Goal: Task Accomplishment & Management: Use online tool/utility

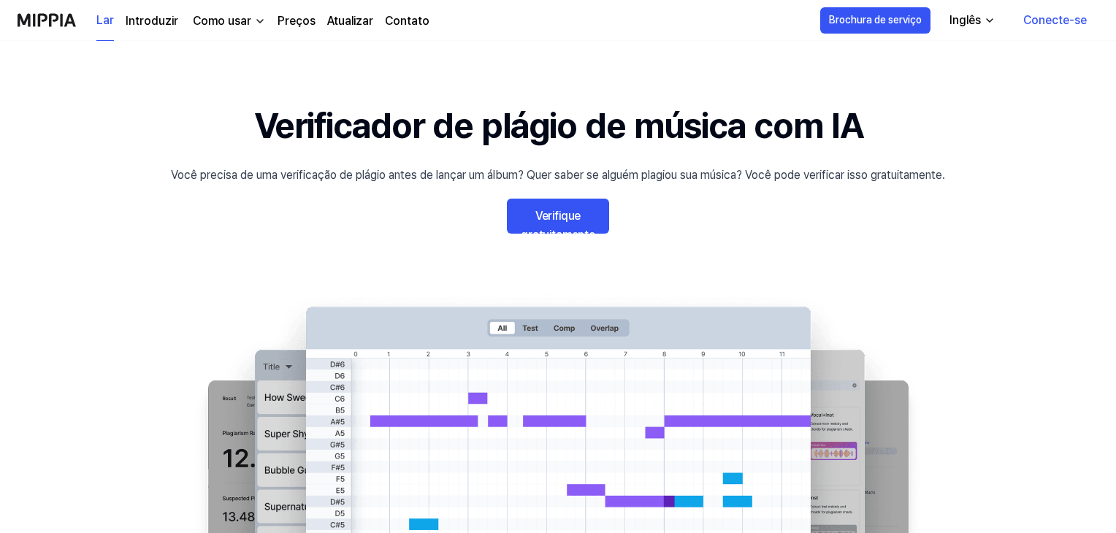
click at [568, 216] on font "Verifique gratuitamente" at bounding box center [558, 225] width 74 height 33
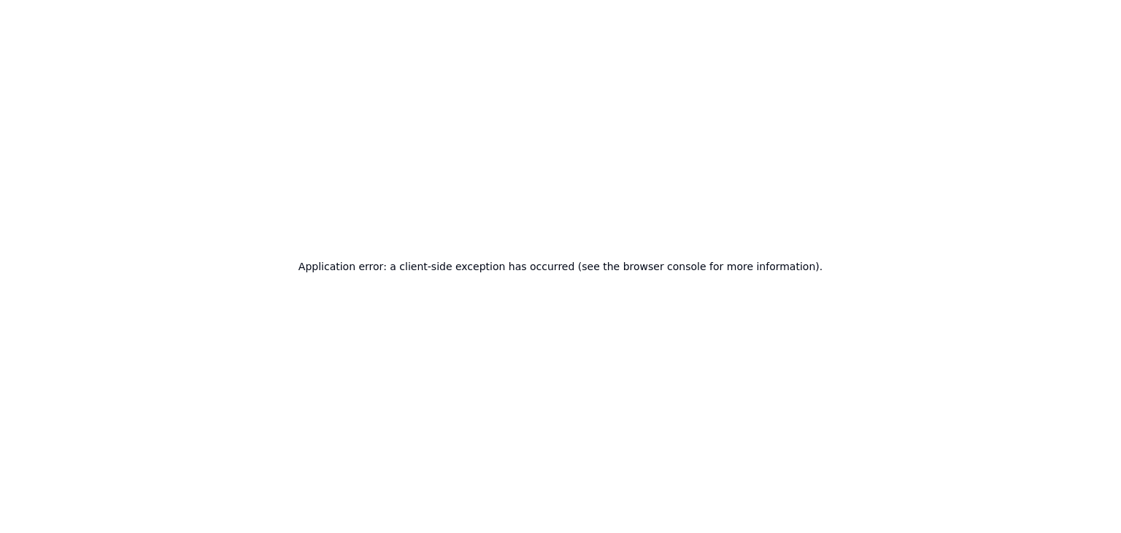
click at [524, 267] on h2 "Application error: a client-side exception has occurred (see the browser consol…" at bounding box center [561, 266] width 524 height 20
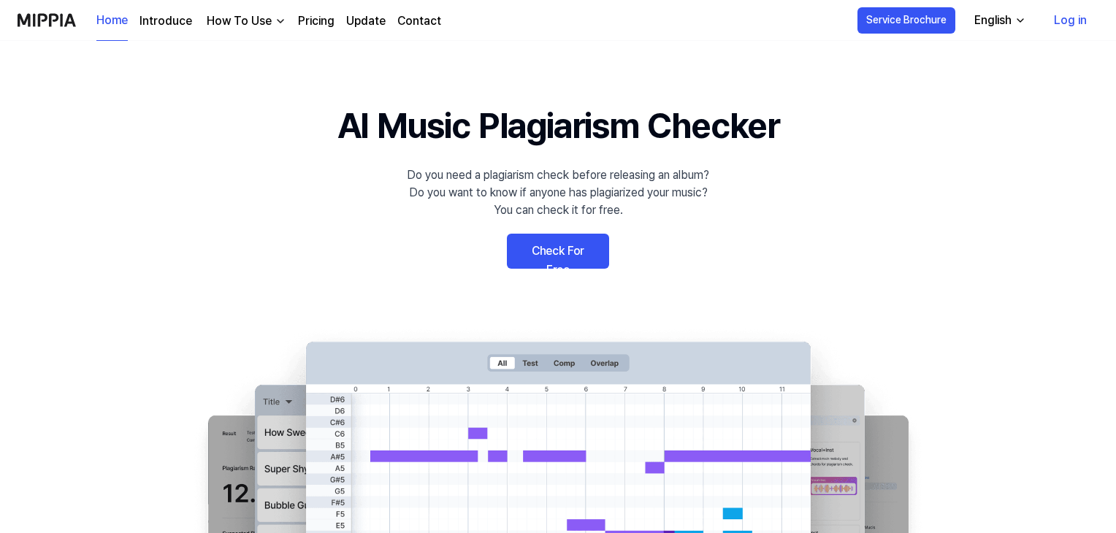
click at [1022, 21] on icon "button" at bounding box center [1020, 21] width 12 height 12
click at [572, 249] on link "Check For Free" at bounding box center [558, 251] width 102 height 35
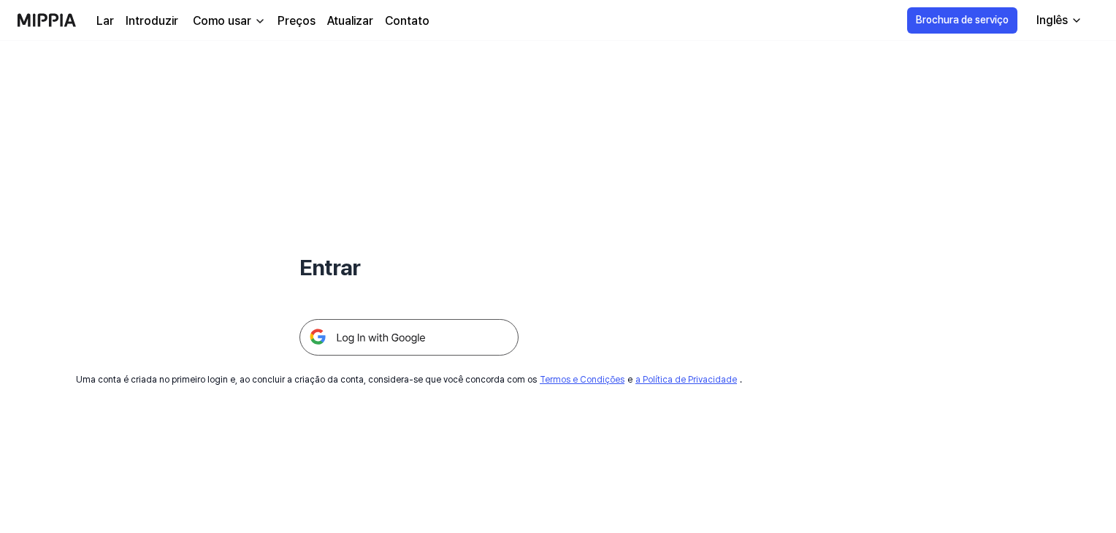
click at [385, 340] on img at bounding box center [408, 337] width 219 height 37
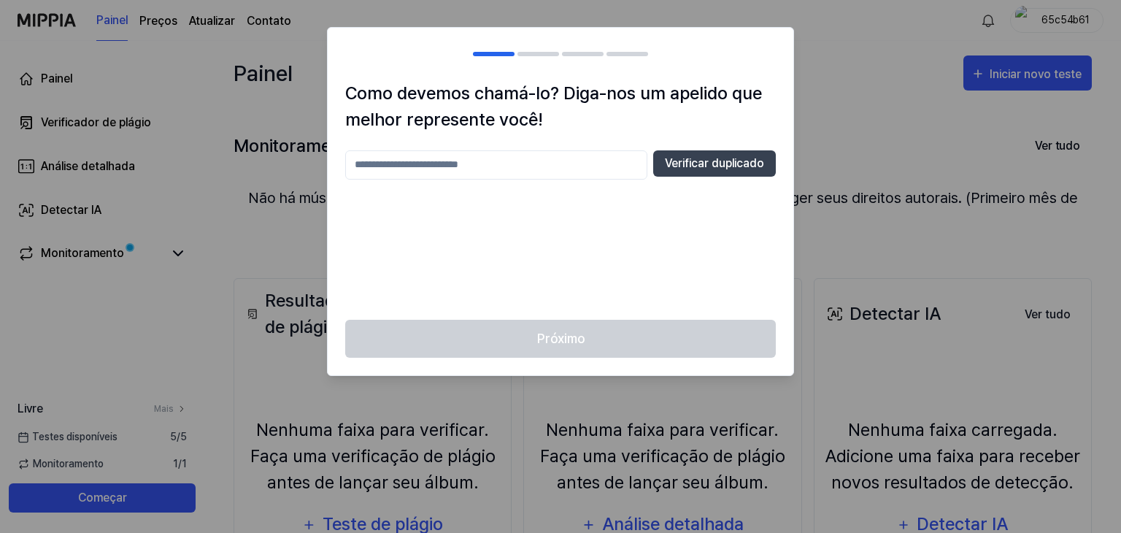
click at [550, 161] on input "text" at bounding box center [496, 164] width 302 height 29
type input "****"
click at [711, 161] on font "Verificar duplicado" at bounding box center [714, 163] width 99 height 14
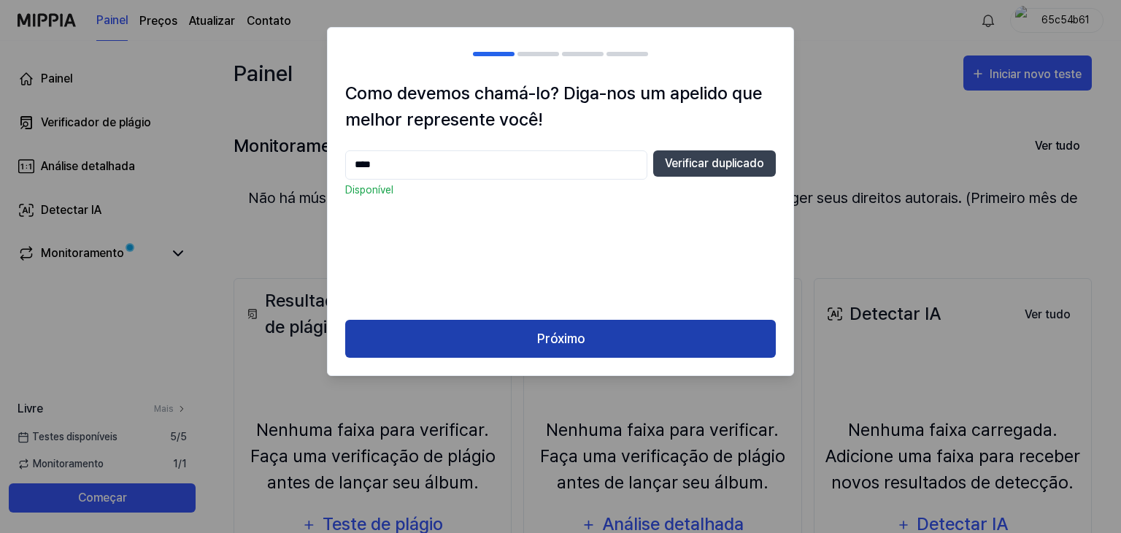
click at [597, 331] on button "Próximo" at bounding box center [560, 339] width 431 height 39
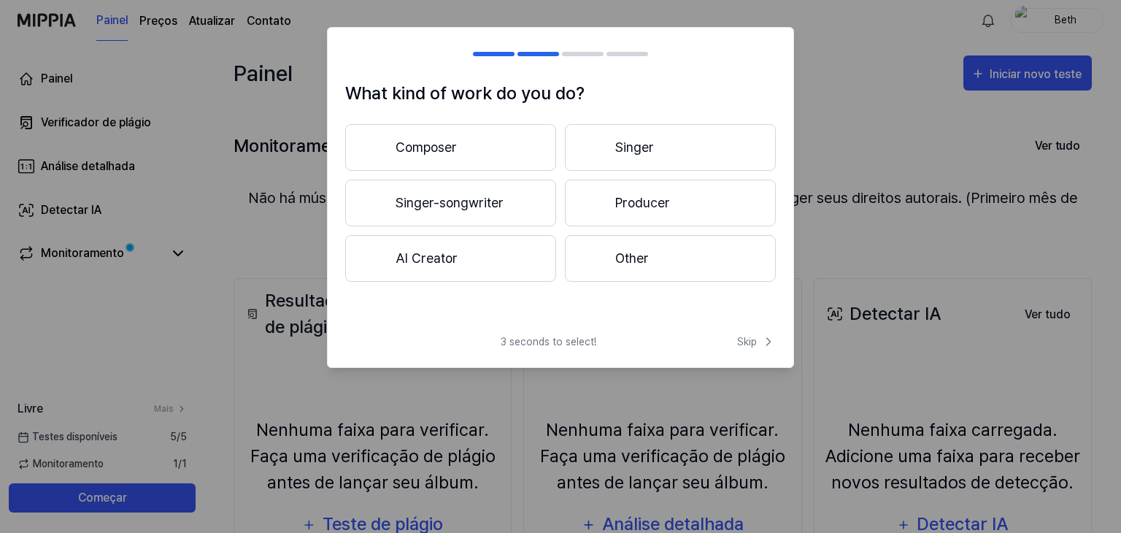
click at [632, 141] on button "Singer" at bounding box center [670, 147] width 211 height 47
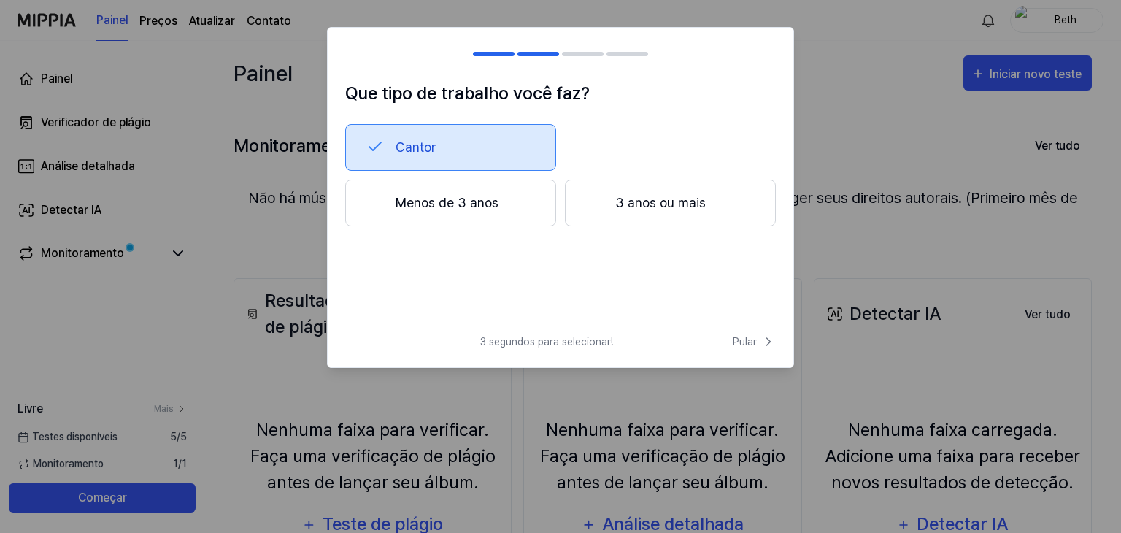
click at [526, 54] on div at bounding box center [539, 54] width 42 height 4
click at [748, 345] on font "Pular" at bounding box center [745, 342] width 24 height 12
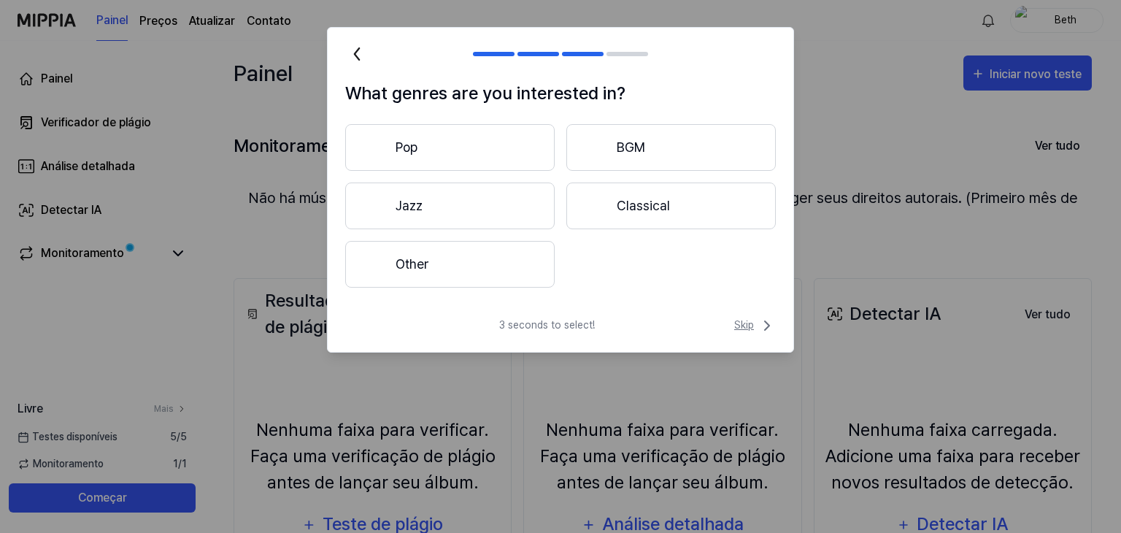
click at [749, 327] on span "Skip" at bounding box center [755, 326] width 42 height 18
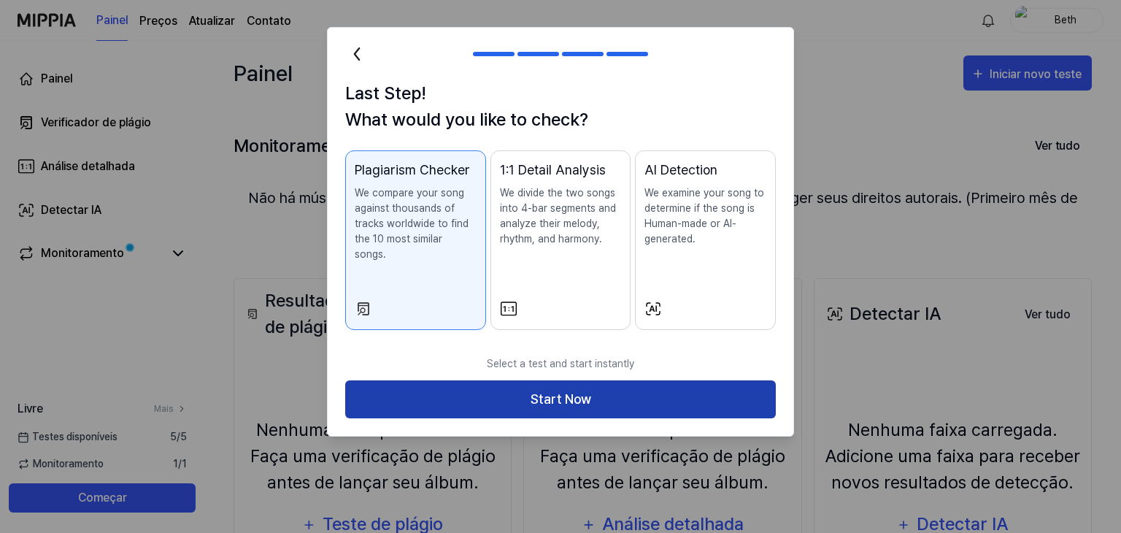
click at [553, 395] on button "Start Now" at bounding box center [560, 399] width 431 height 39
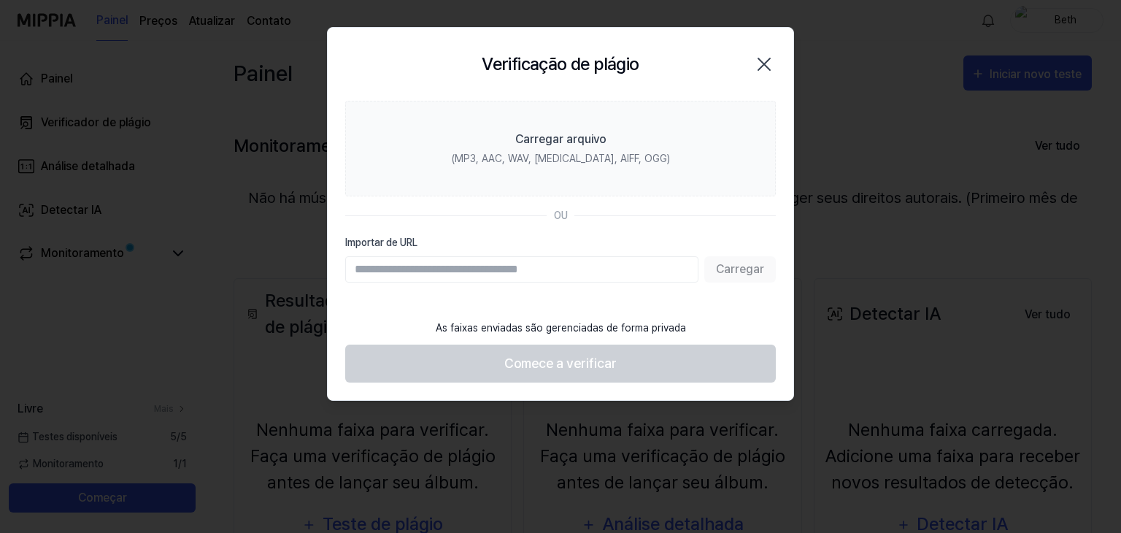
click at [429, 272] on input "Importar de URL" at bounding box center [521, 269] width 353 height 26
paste input "**********"
type input "**********"
click at [756, 276] on font "Carregar" at bounding box center [740, 270] width 48 height 18
click at [443, 83] on div "Verificação de plágio Fechar" at bounding box center [560, 64] width 431 height 38
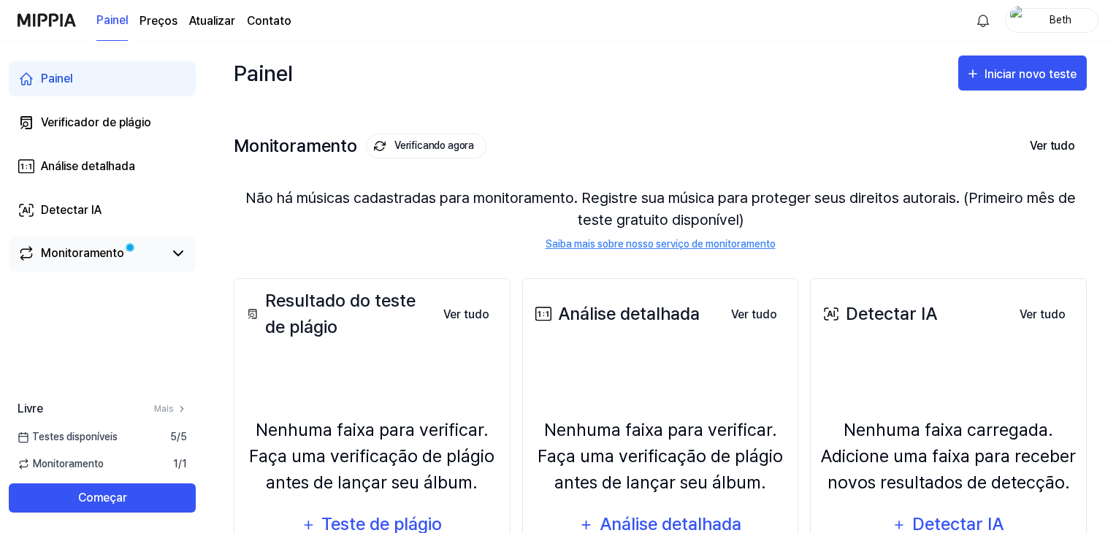
click at [69, 253] on font "Monitoramento" at bounding box center [82, 253] width 83 height 14
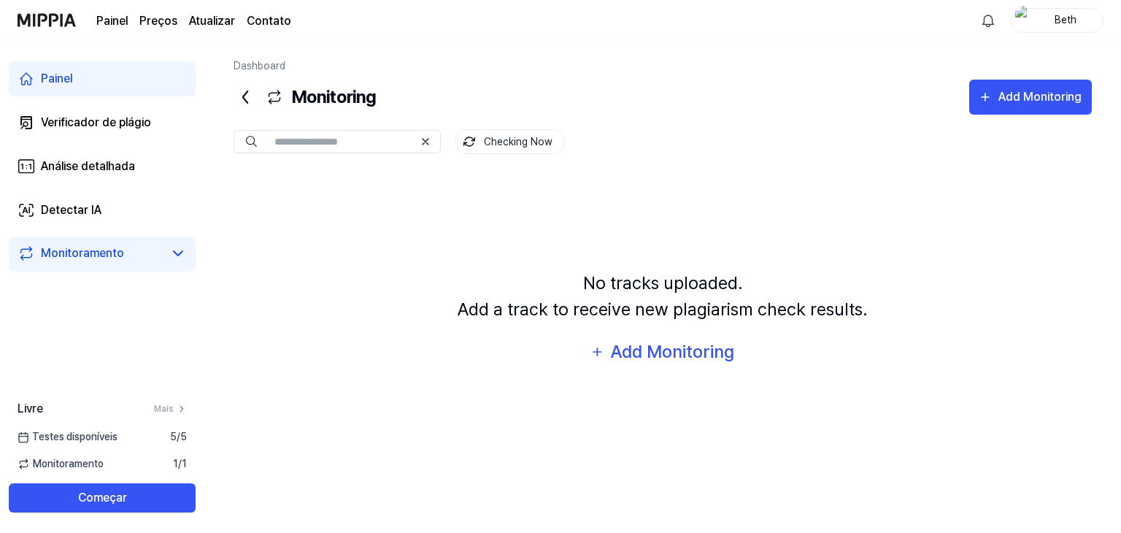
click at [69, 253] on font "Monitoramento" at bounding box center [82, 253] width 83 height 14
click at [56, 83] on font "Painel" at bounding box center [56, 79] width 31 height 14
